Goal: Task Accomplishment & Management: Use online tool/utility

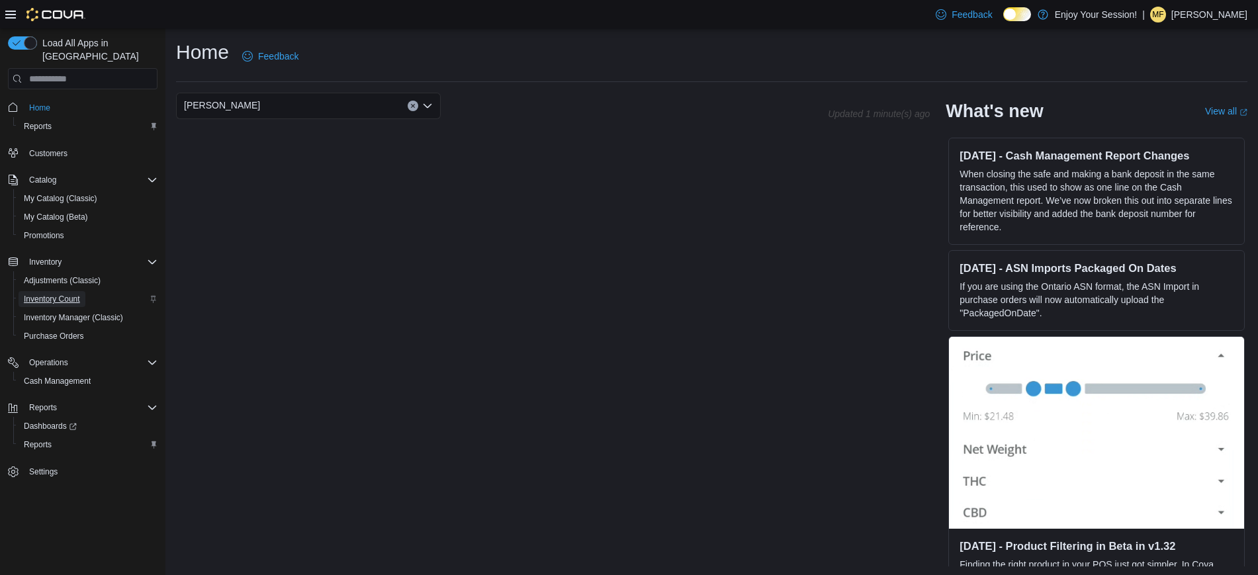
click at [56, 294] on span "Inventory Count" at bounding box center [52, 299] width 56 height 11
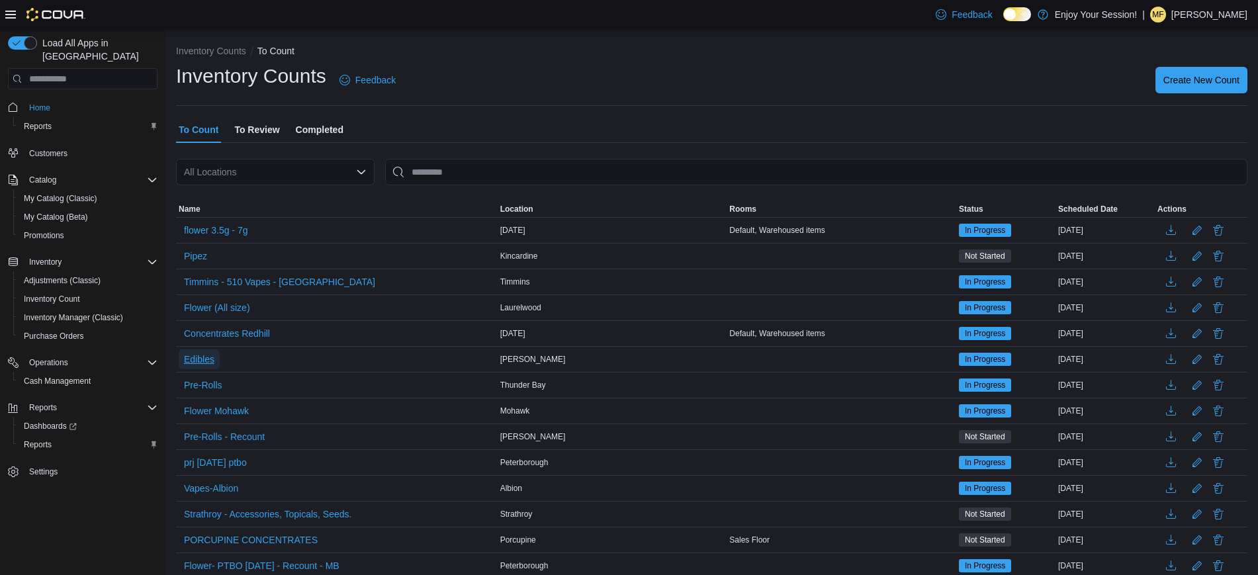
click at [213, 359] on span "Edibles" at bounding box center [199, 359] width 30 height 13
